Goal: Find specific page/section: Find specific page/section

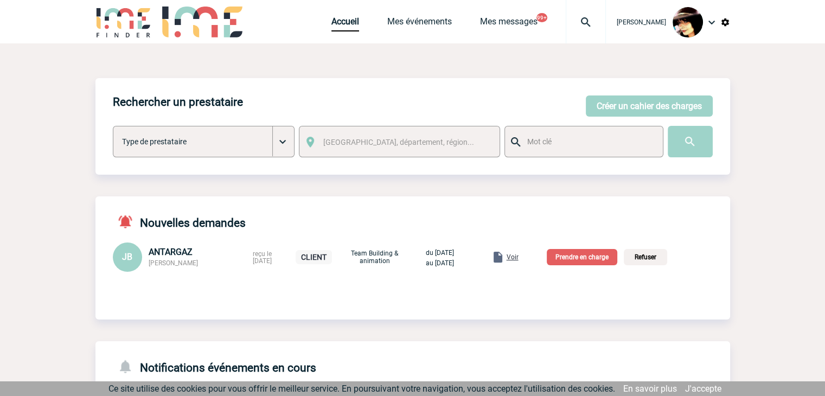
click at [519, 256] on span "Voir" at bounding box center [513, 257] width 12 height 8
